Goal: Task Accomplishment & Management: Manage account settings

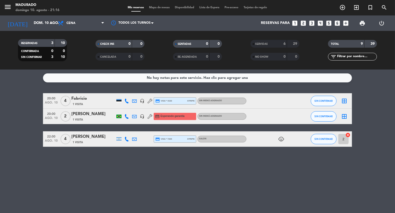
click at [84, 115] on div "[PERSON_NAME]" at bounding box center [93, 114] width 44 height 7
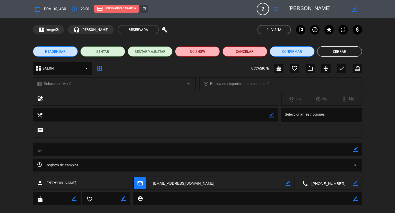
click at [61, 49] on span "REAGENDAR" at bounding box center [55, 51] width 21 height 5
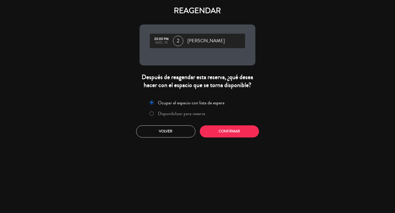
click at [179, 115] on label "Disponibilizar para reserva" at bounding box center [181, 113] width 47 height 5
click at [226, 132] on button "Confirmar" at bounding box center [229, 132] width 59 height 12
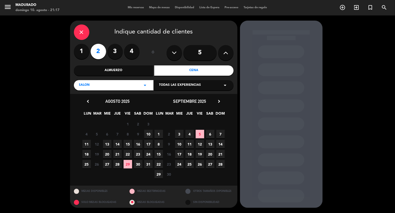
click at [159, 134] on span "1" at bounding box center [159, 134] width 9 height 9
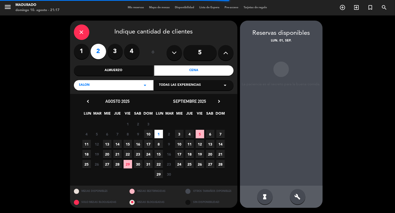
click at [85, 148] on span "11" at bounding box center [86, 144] width 9 height 9
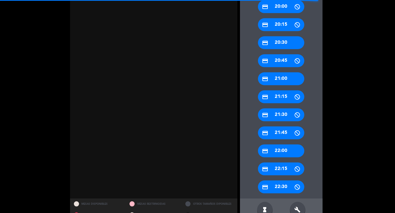
scroll to position [211, 0]
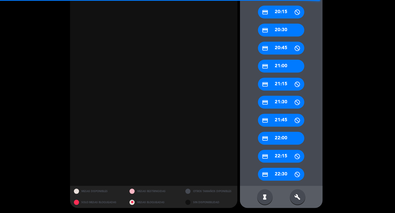
click at [297, 194] on icon "build" at bounding box center [298, 197] width 6 height 6
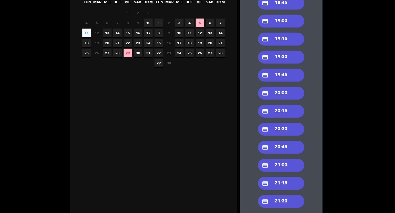
scroll to position [107, 0]
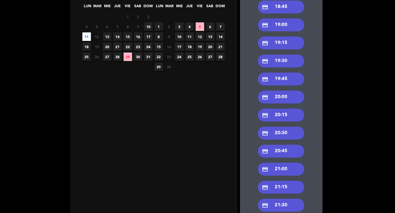
click at [290, 98] on div "credit_card 20:00" at bounding box center [281, 97] width 46 height 13
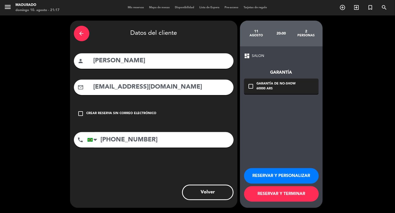
scroll to position [0, 0]
click at [281, 198] on button "RESERVAR Y TERMINAR" at bounding box center [281, 193] width 75 height 15
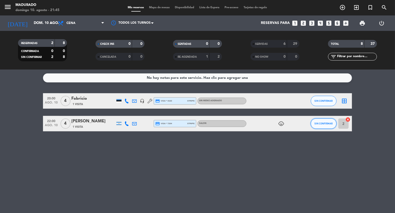
click at [330, 125] on span "SIN CONFIRMAR" at bounding box center [324, 123] width 18 height 3
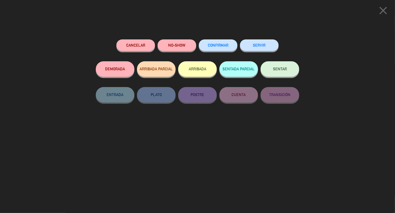
click at [259, 48] on button "SERVIR" at bounding box center [259, 45] width 39 height 12
